Goal: Task Accomplishment & Management: Check status

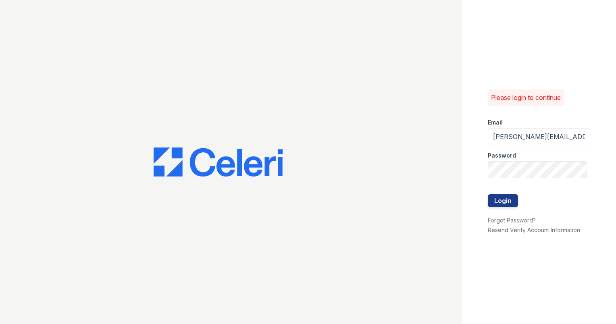
type input "[PERSON_NAME][EMAIL_ADDRESS][DOMAIN_NAME]"
click at [470, 110] on div "Please login to continue Email [PERSON_NAME][EMAIL_ADDRESS][DOMAIN_NAME] Passwo…" at bounding box center [539, 162] width 154 height 324
click at [508, 203] on button "Login" at bounding box center [503, 200] width 30 height 13
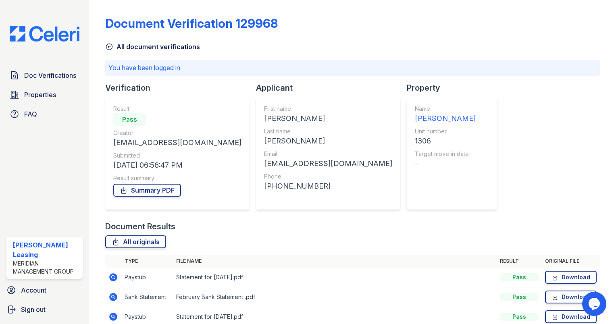
click at [109, 49] on icon at bounding box center [109, 47] width 8 height 8
